Goal: Task Accomplishment & Management: Manage account settings

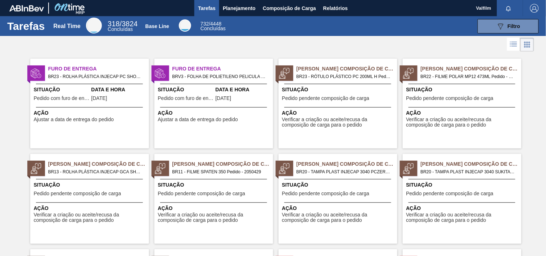
click at [89, 116] on div "Ação Ajustar a data de entrega do pedido" at bounding box center [90, 115] width 113 height 13
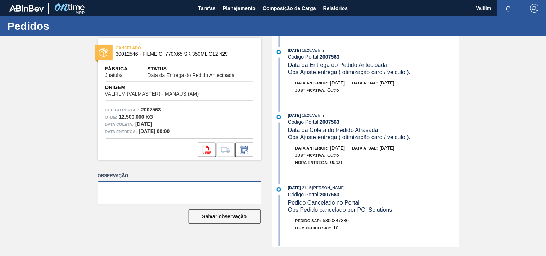
click at [197, 201] on textarea at bounding box center [179, 193] width 163 height 24
drag, startPoint x: 222, startPoint y: 219, endPoint x: 177, endPoint y: 190, distance: 53.8
click at [177, 190] on div "Observação FAVOR CANCELAR O CARD, TROCADO PELO 2009505. Salvar observação" at bounding box center [179, 204] width 163 height 67
click at [177, 189] on textarea "FAVOR CANCELAR O CARD, TROCADO PELO 2009505." at bounding box center [179, 193] width 163 height 24
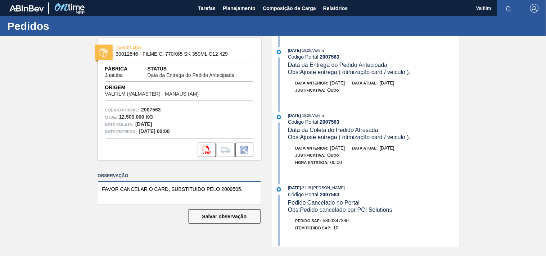
click at [220, 187] on textarea "FAVOR CANCELAR O CARD, SUBSTITUIDO PELO 2009505." at bounding box center [179, 193] width 163 height 24
click at [159, 199] on textarea "FAVOR CANCELAR O CARD, SUBSTITUIDO PELO CARD 2009505." at bounding box center [179, 193] width 163 height 24
click at [154, 188] on textarea "FAVOR CANCELAR O CARD, SUBSTITUIDO PELO CARD 2009505." at bounding box center [179, 193] width 163 height 24
drag, startPoint x: 124, startPoint y: 198, endPoint x: 137, endPoint y: 199, distance: 13.3
click at [124, 199] on textarea "FAVOR CANCELAR ESTE CARD, SUBSTITUIDO PELO CARD 2009505." at bounding box center [179, 193] width 163 height 24
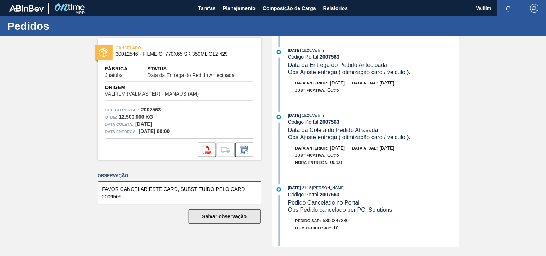
type textarea "FAVOR CANCELAR ESTE CARD, SUBSTITUIDO PELO CARD 2009505."
click at [249, 217] on button "Salvar observação" at bounding box center [225, 217] width 72 height 14
